Goal: Check status: Check status

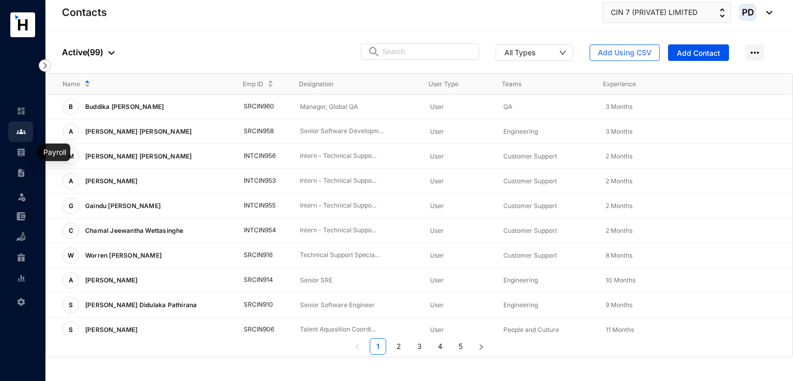
click at [23, 156] on img at bounding box center [21, 152] width 9 height 9
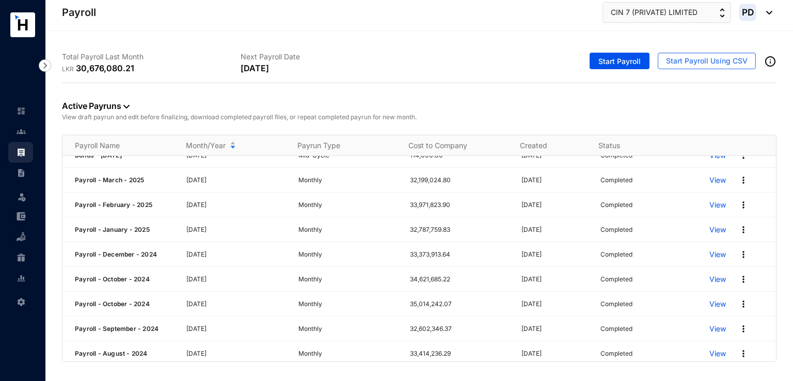
scroll to position [190, 0]
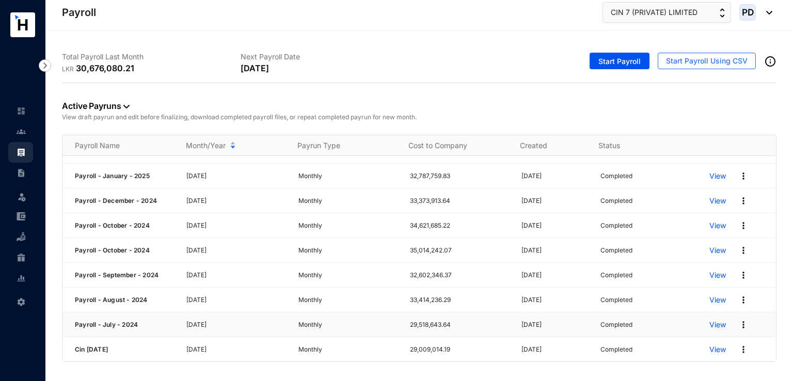
click at [709, 320] on p "View" at bounding box center [717, 324] width 17 height 10
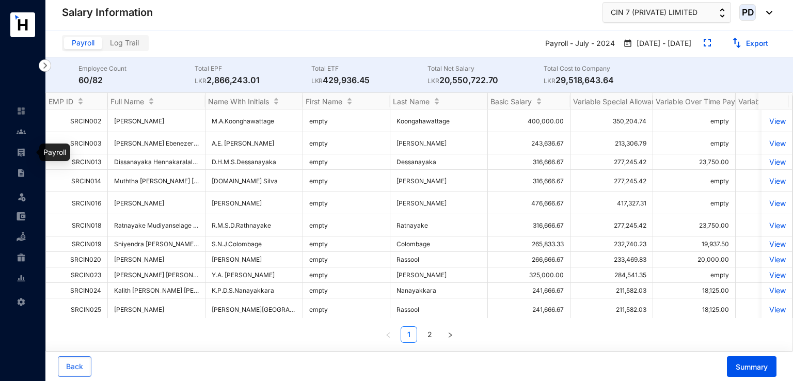
click at [22, 151] on img at bounding box center [21, 152] width 9 height 9
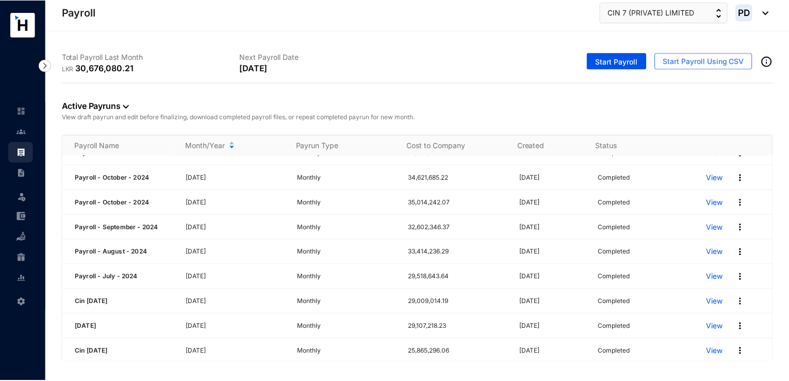
scroll to position [265, 0]
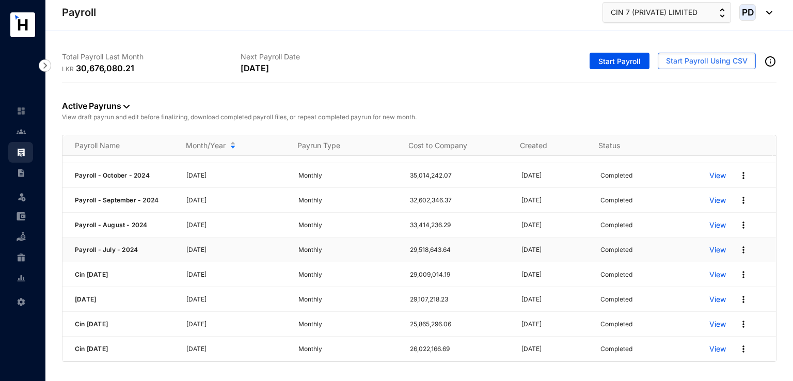
click at [738, 247] on img at bounding box center [743, 250] width 10 height 10
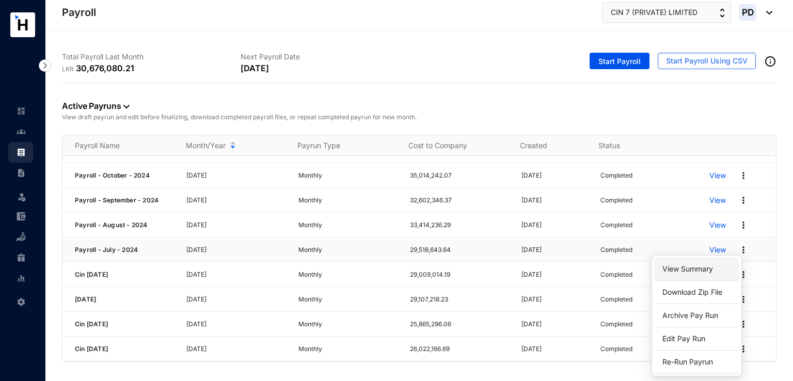
click at [704, 266] on link "View Summary" at bounding box center [696, 269] width 73 height 18
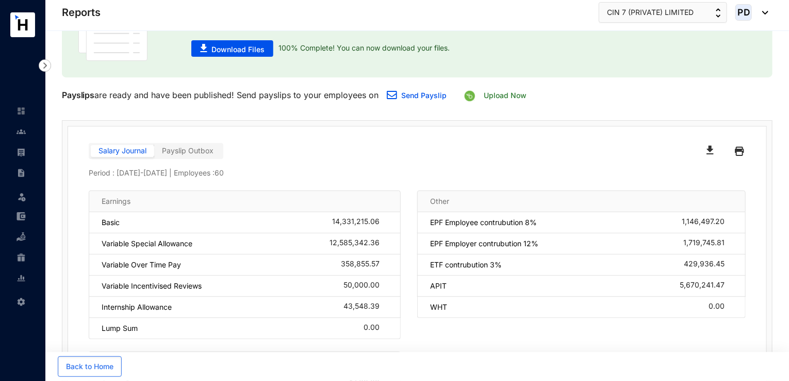
scroll to position [84, 0]
